Goal: Find specific page/section: Find specific page/section

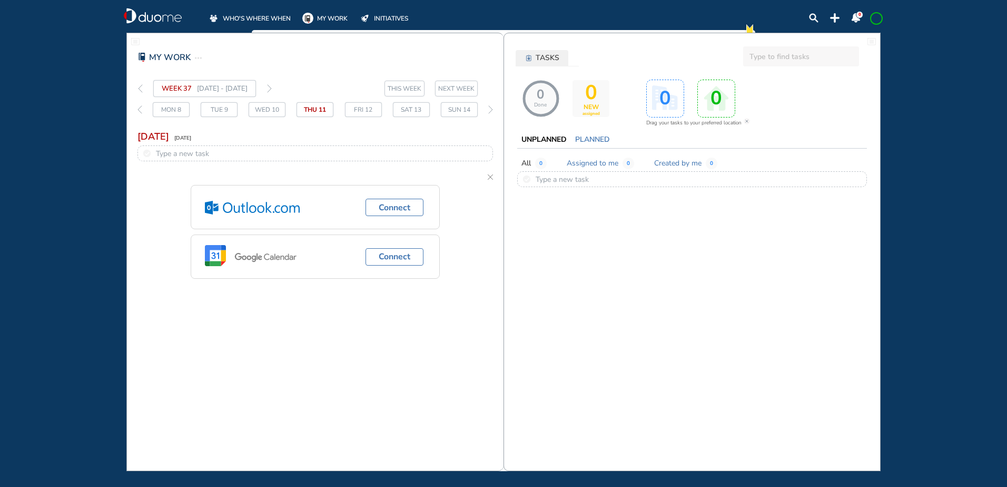
click at [257, 17] on span "WHO'S WHERE WHEN" at bounding box center [257, 18] width 68 height 11
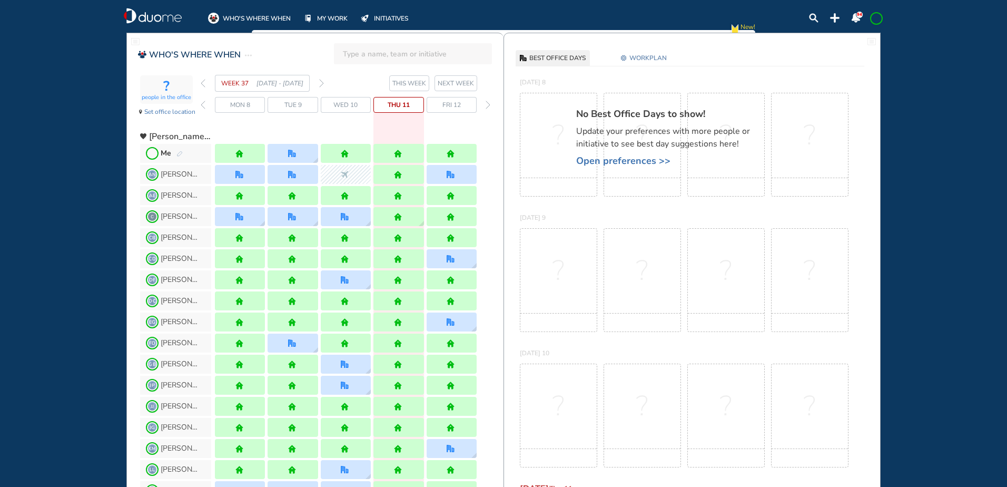
click at [320, 84] on img "forward week" at bounding box center [321, 83] width 5 height 8
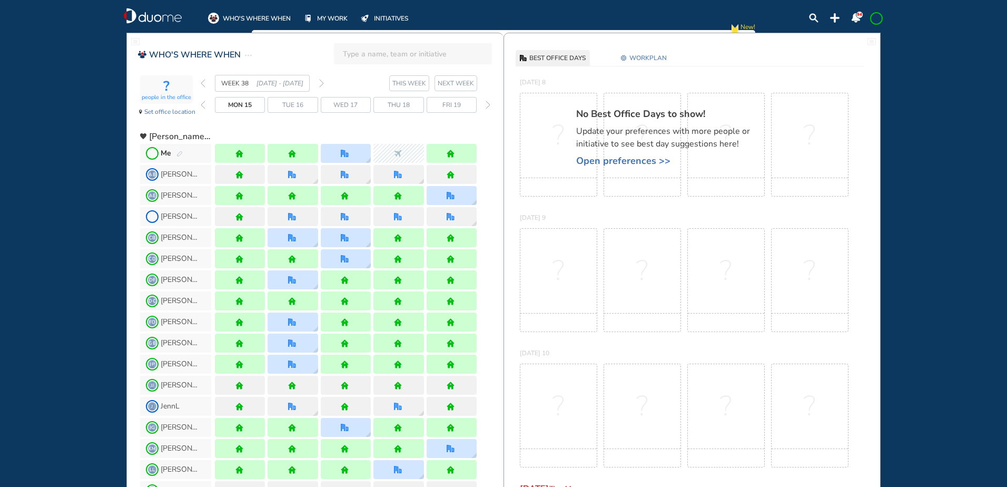
click at [321, 82] on img "forward week" at bounding box center [321, 83] width 5 height 8
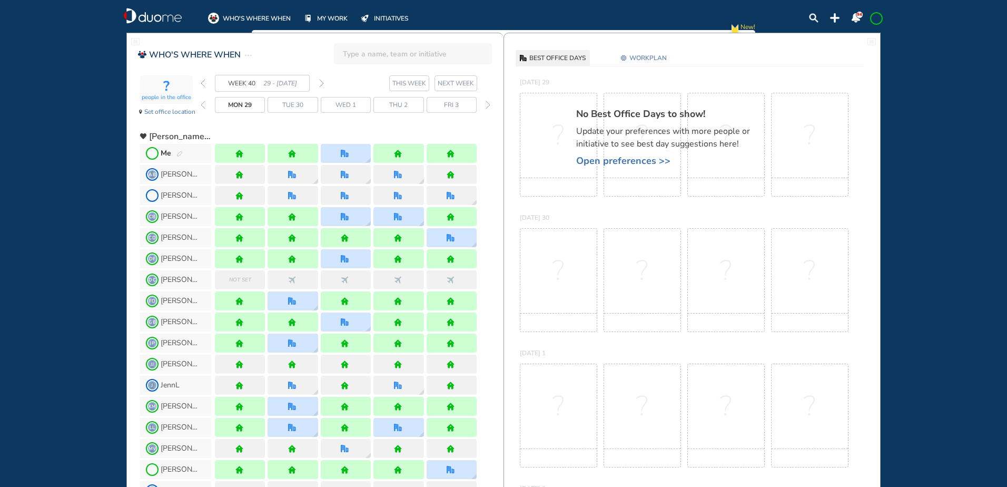
click at [321, 82] on img "forward week" at bounding box center [321, 83] width 5 height 8
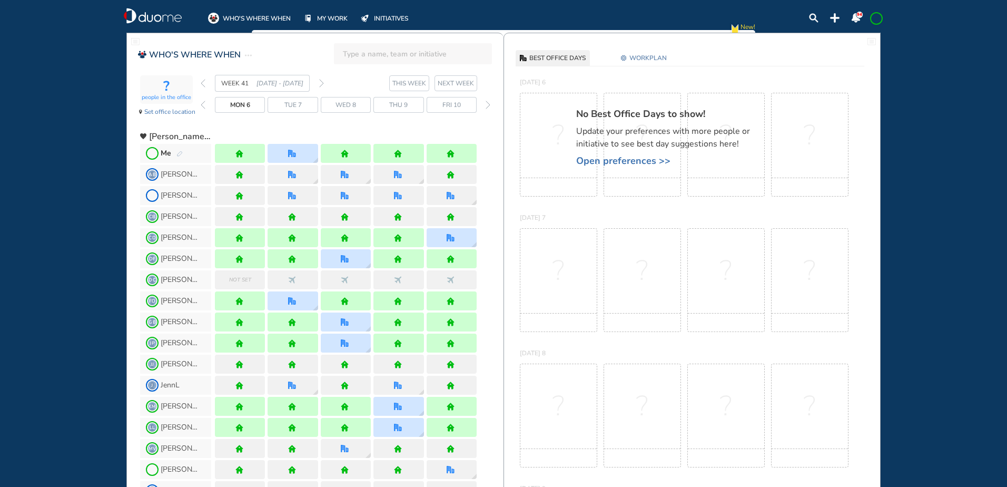
click at [321, 82] on img "forward week" at bounding box center [321, 83] width 5 height 8
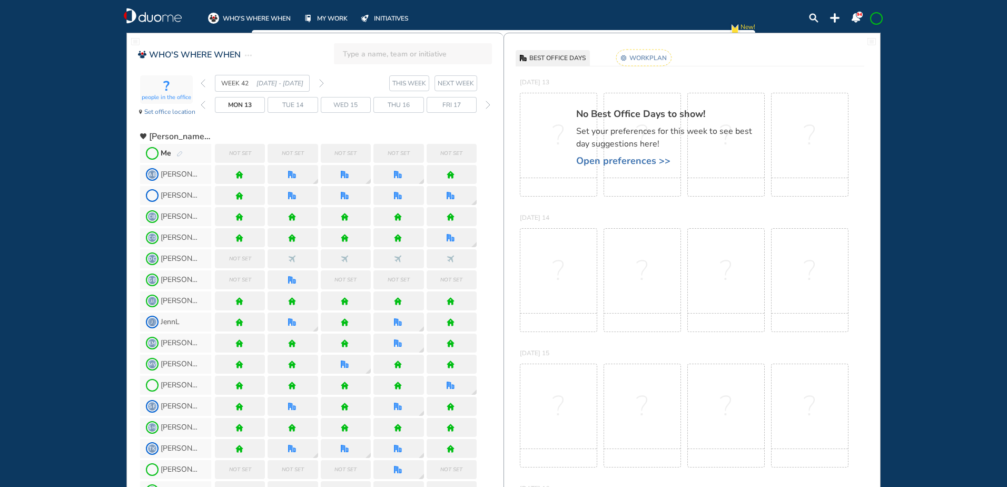
click at [179, 153] on img "pen-edit" at bounding box center [179, 154] width 6 height 7
